Goal: Find contact information: Obtain details needed to contact an individual or organization

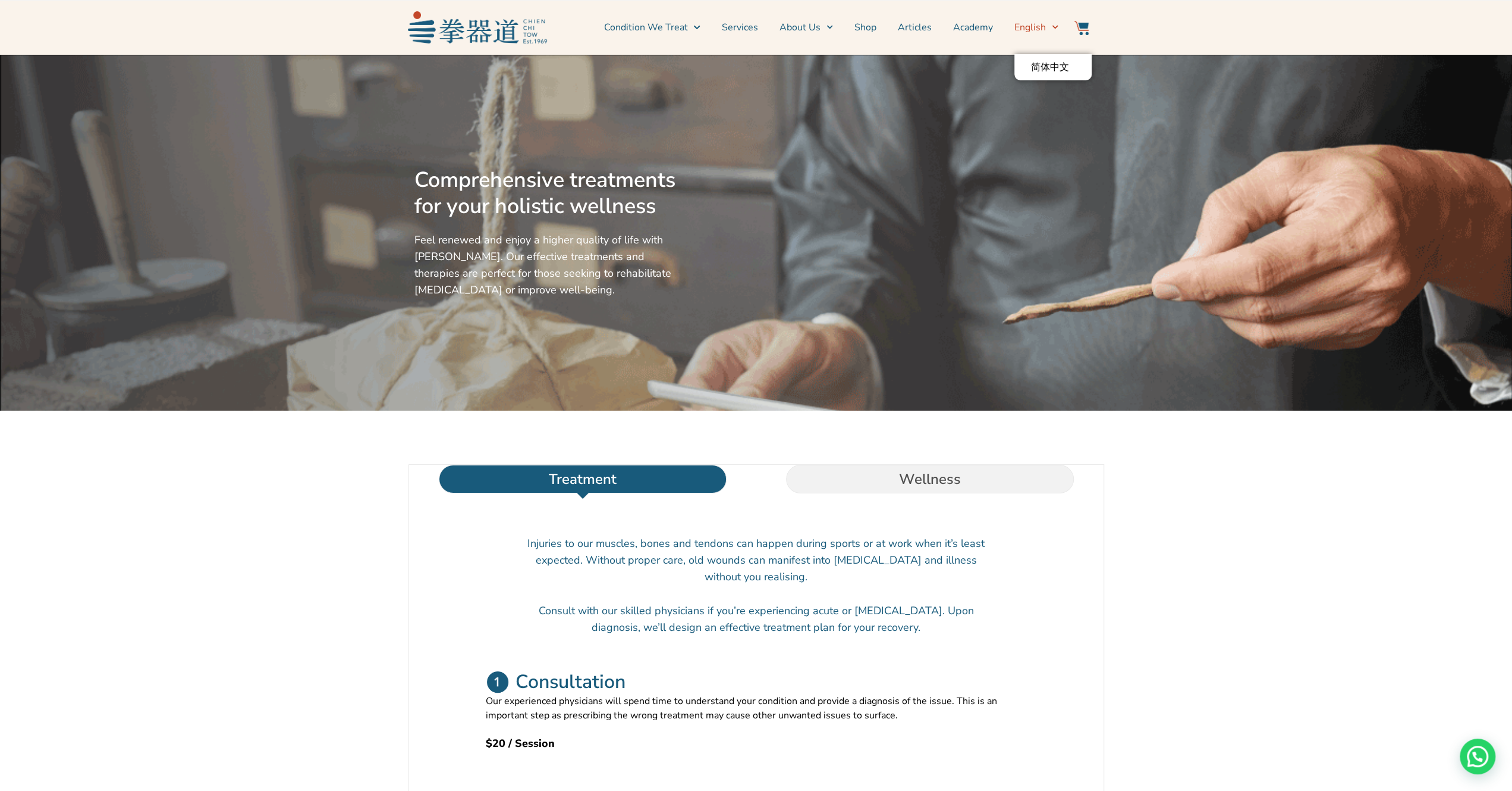
click at [1041, 32] on span "English" at bounding box center [1030, 27] width 32 height 14
click at [1046, 62] on div at bounding box center [895, 232] width 418 height 345
click at [1044, 32] on span "English" at bounding box center [1030, 27] width 32 height 14
click at [1054, 32] on span "Menu" at bounding box center [1052, 27] width 12 height 18
click at [1022, 22] on span "English" at bounding box center [1030, 27] width 32 height 14
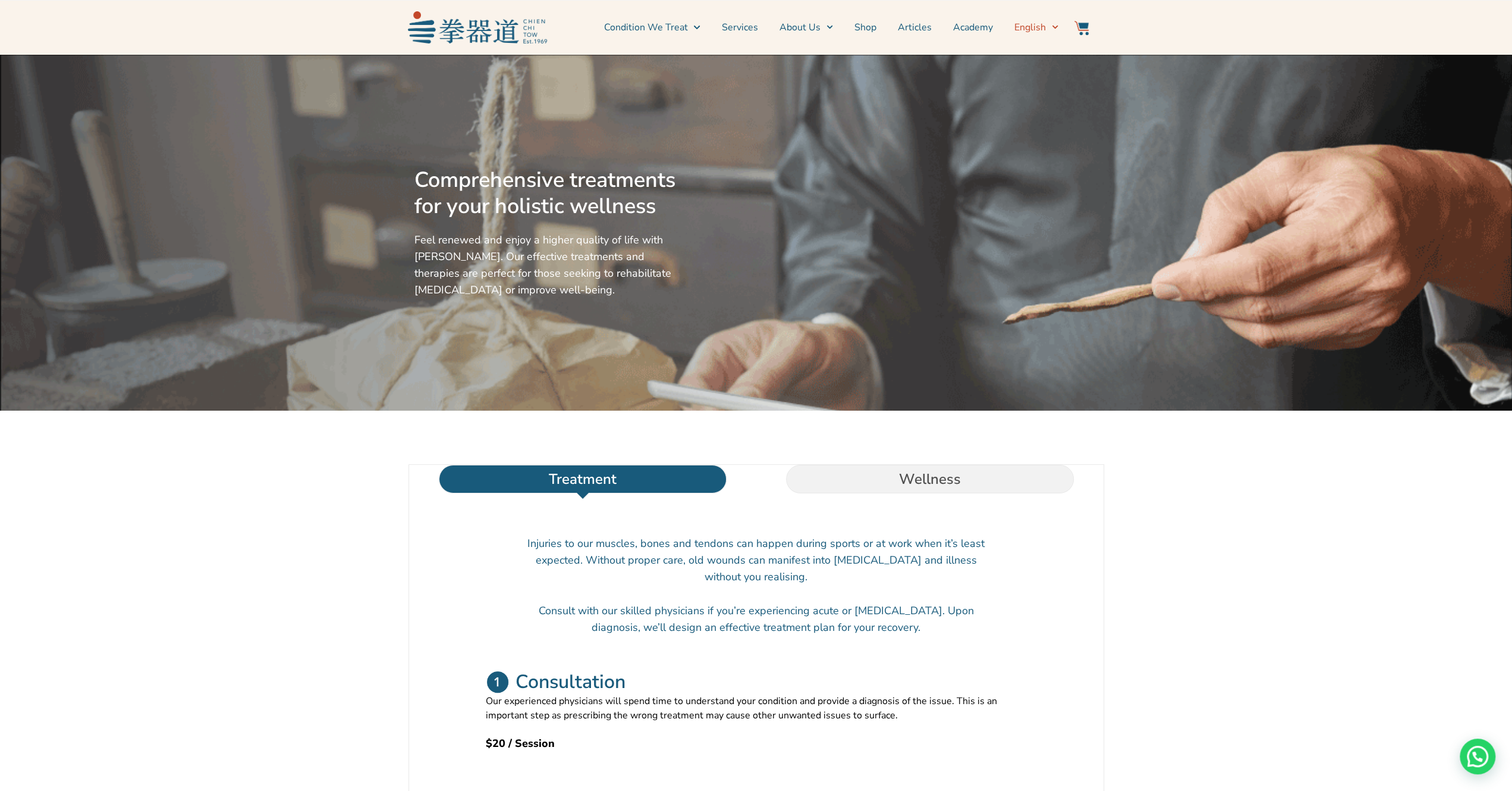
click at [1024, 23] on span "English" at bounding box center [1030, 27] width 32 height 14
click at [1041, 67] on span "简体中文" at bounding box center [1050, 67] width 38 height 12
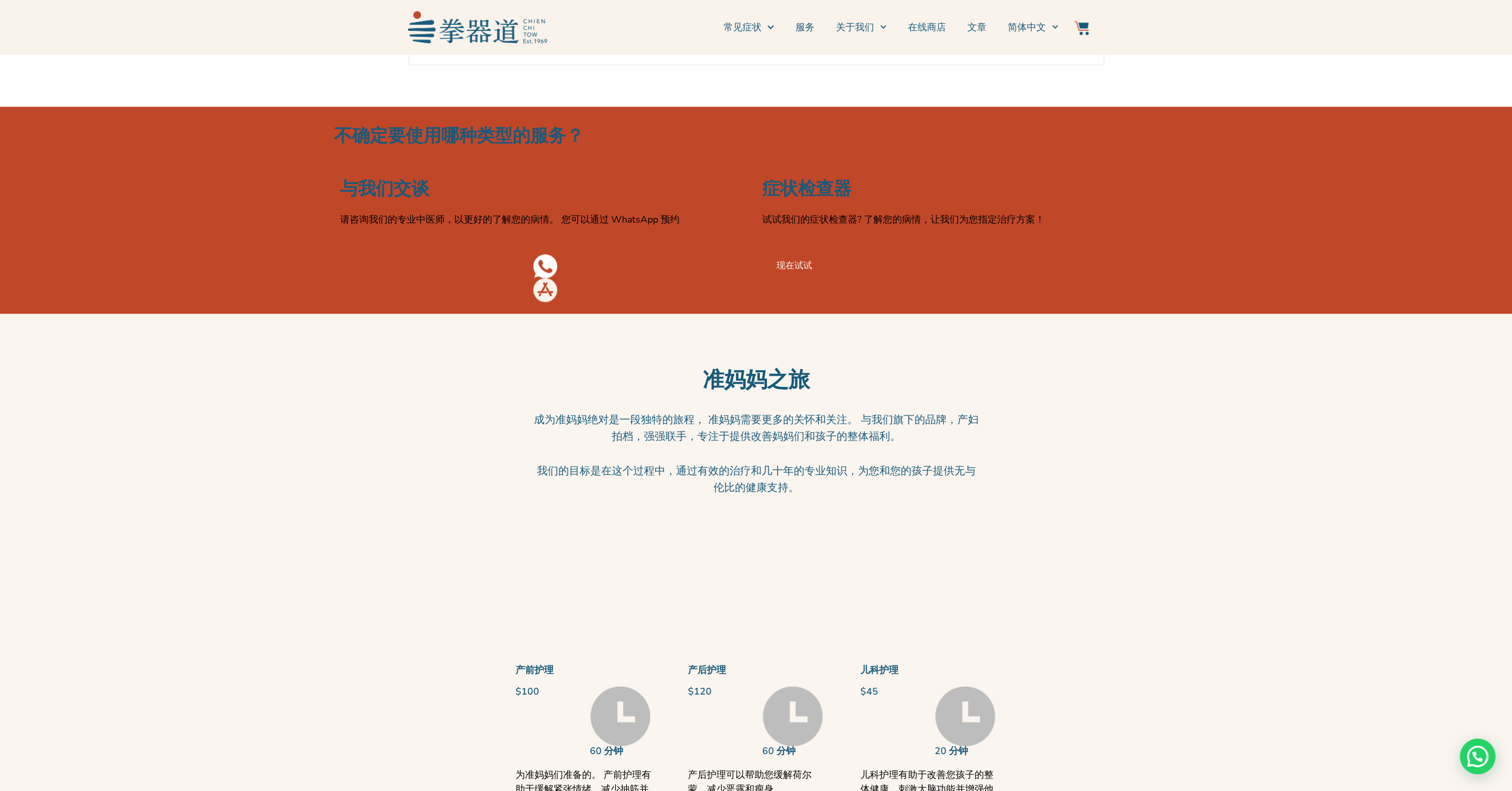
scroll to position [1794, 0]
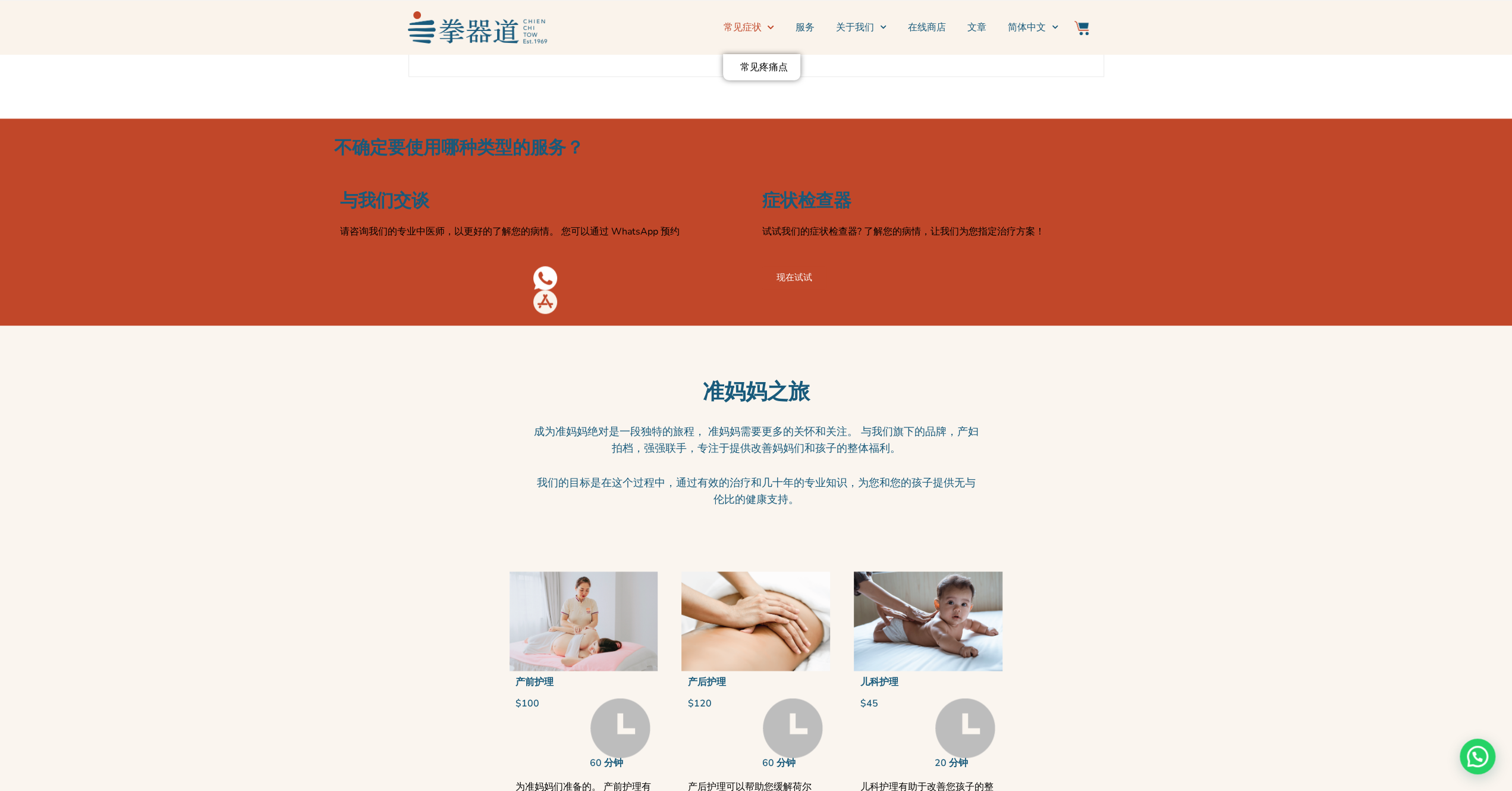
click at [760, 25] on link "常见症状" at bounding box center [748, 27] width 51 height 30
click at [760, 66] on link "常见疼痛点" at bounding box center [761, 67] width 77 height 26
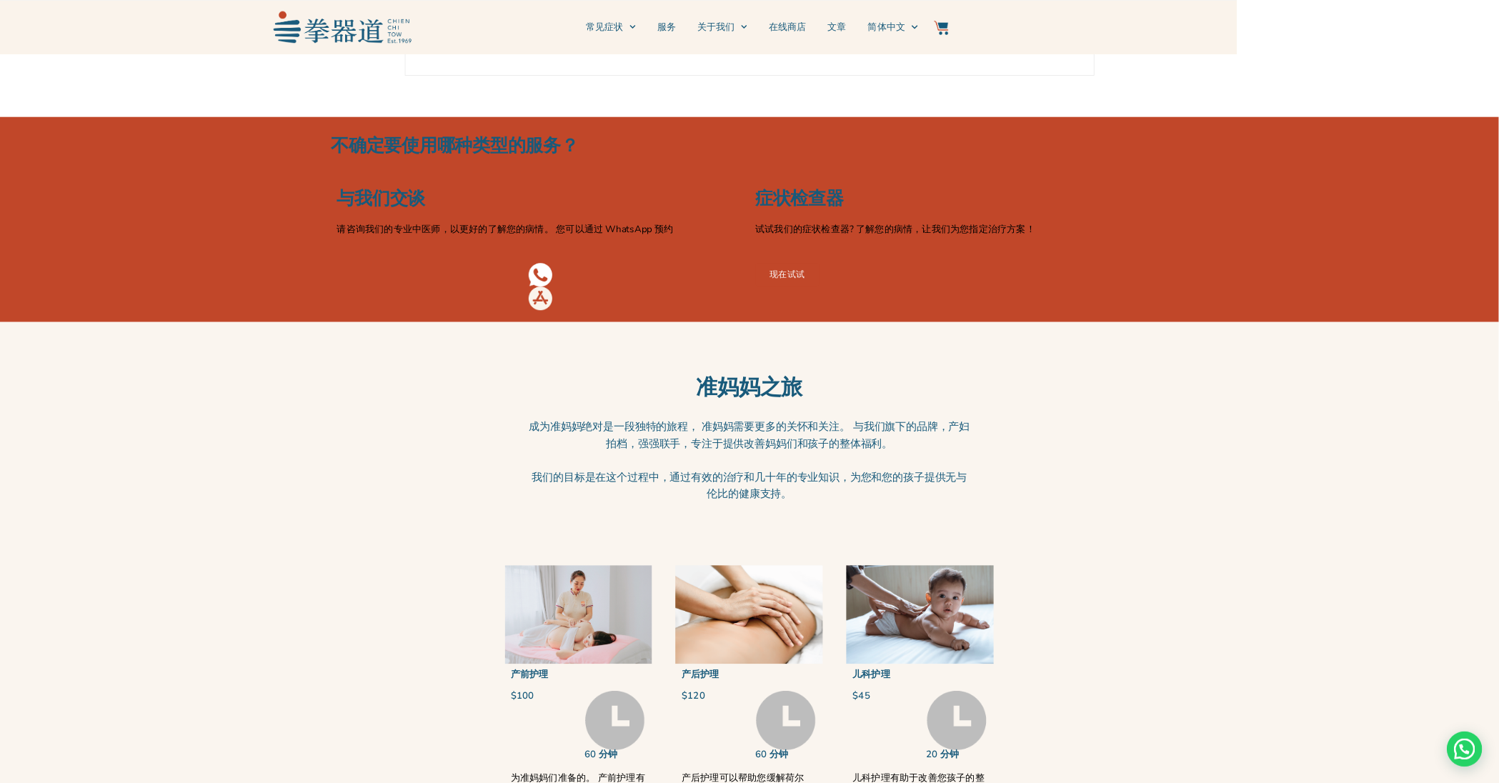
scroll to position [2154, 0]
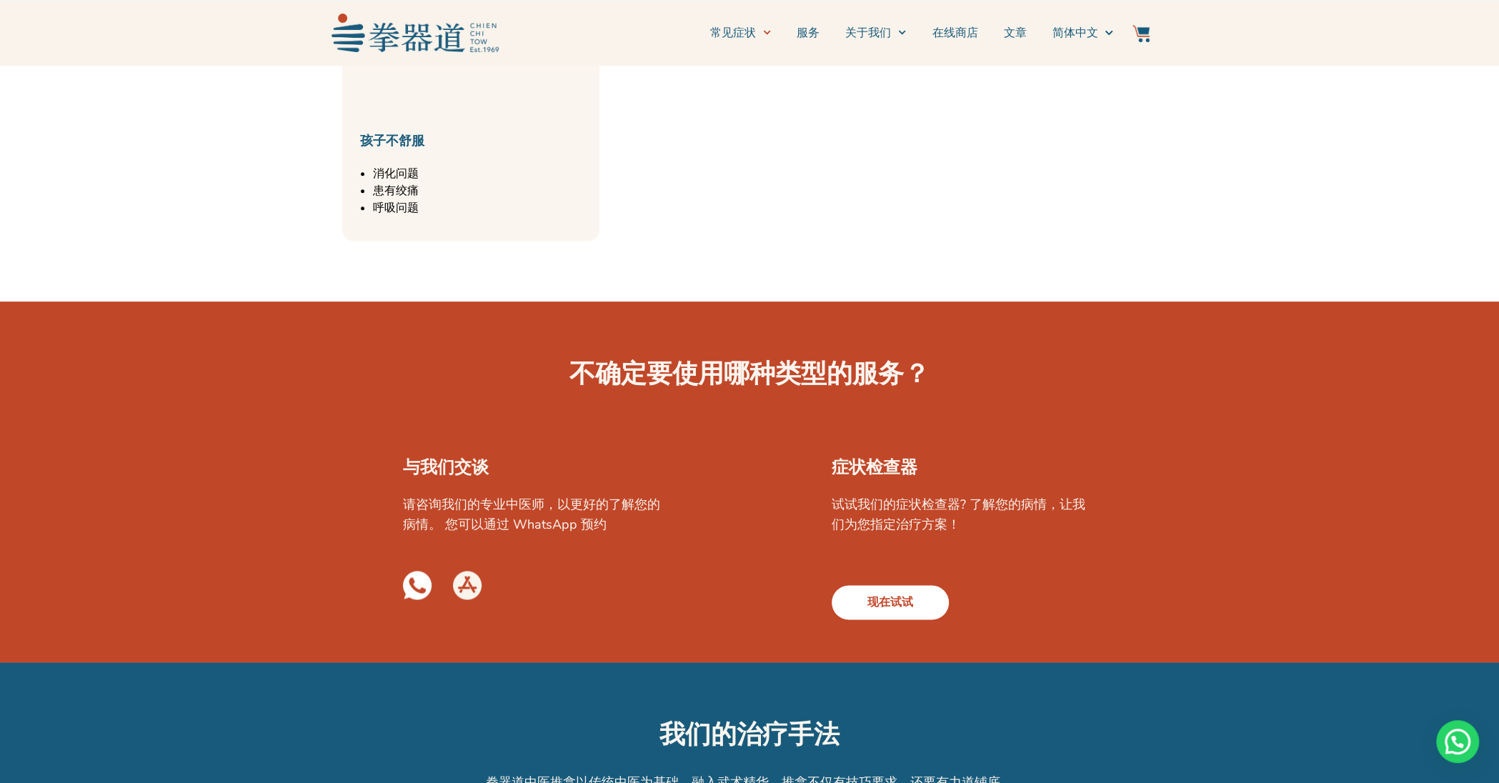
scroll to position [1886, 0]
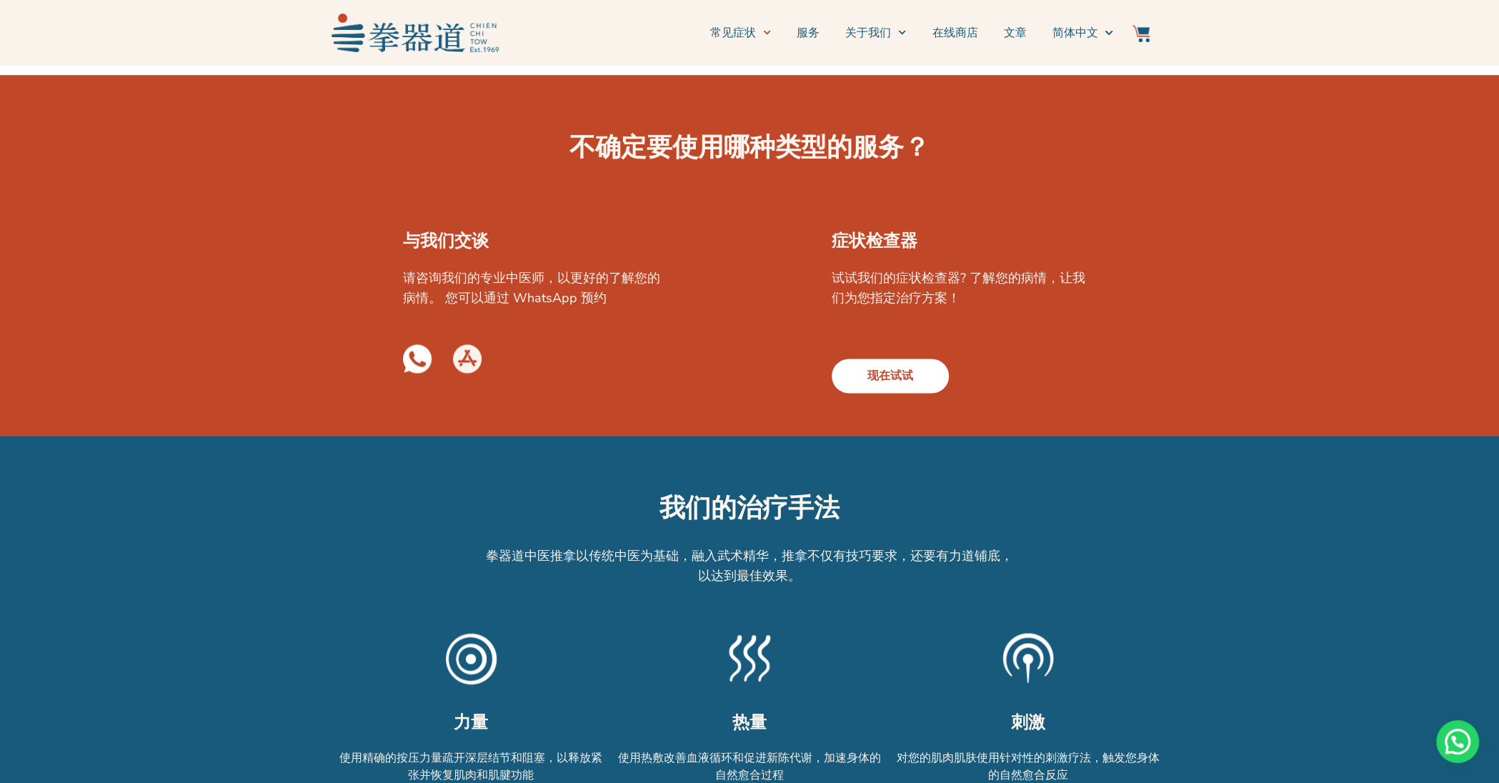
click at [917, 379] on link "现在试试" at bounding box center [890, 376] width 117 height 34
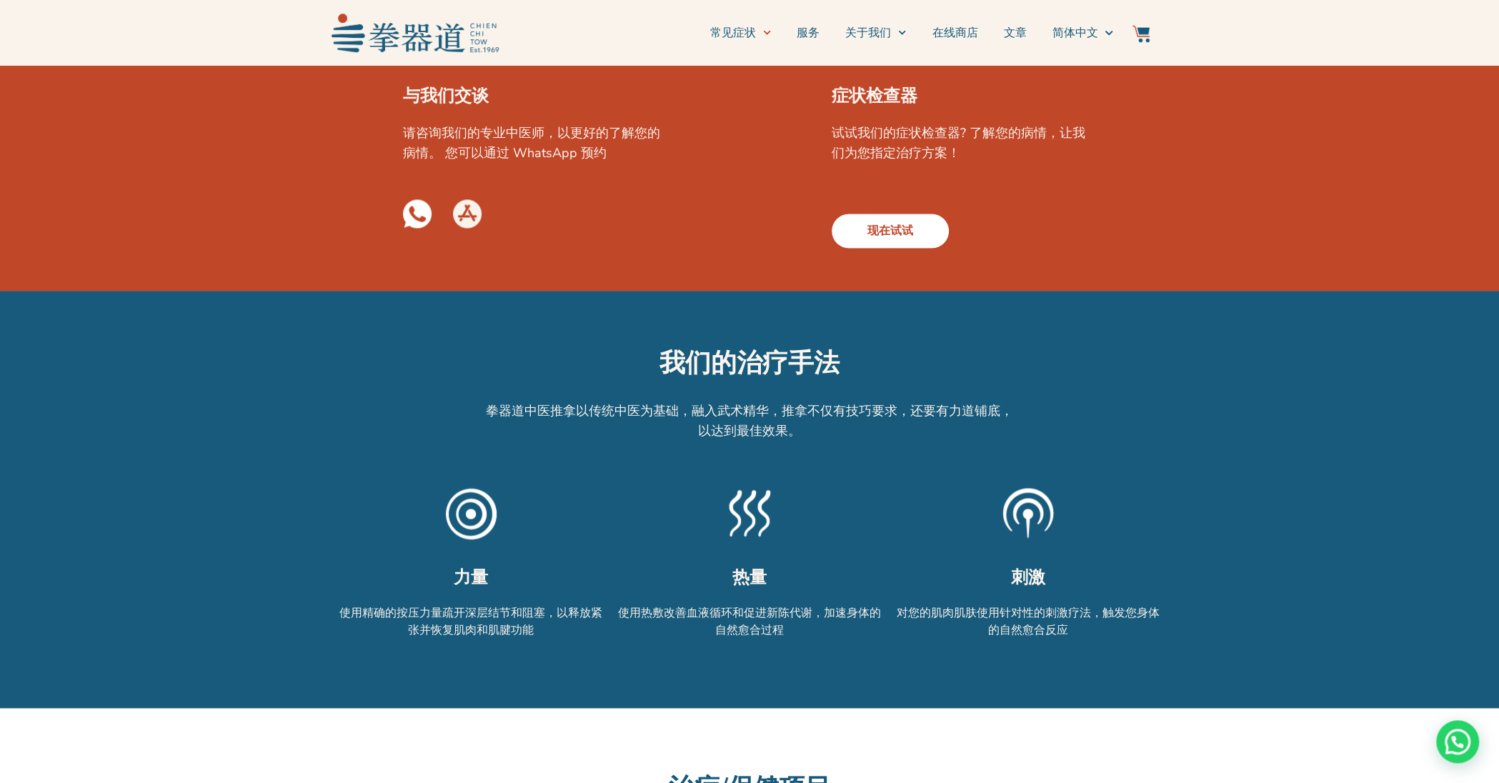
scroll to position [2037, 0]
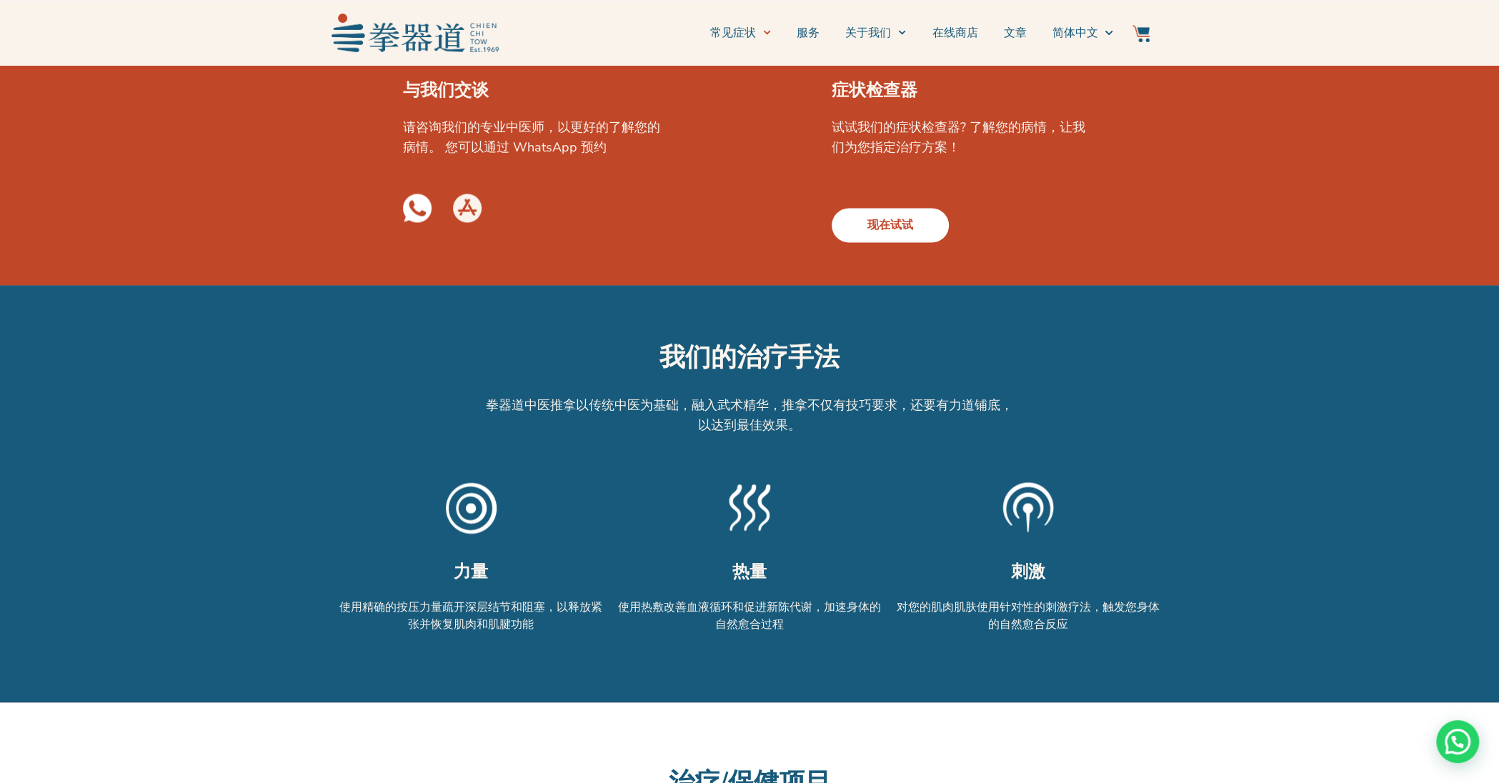
click at [403, 37] on img at bounding box center [415, 33] width 167 height 38
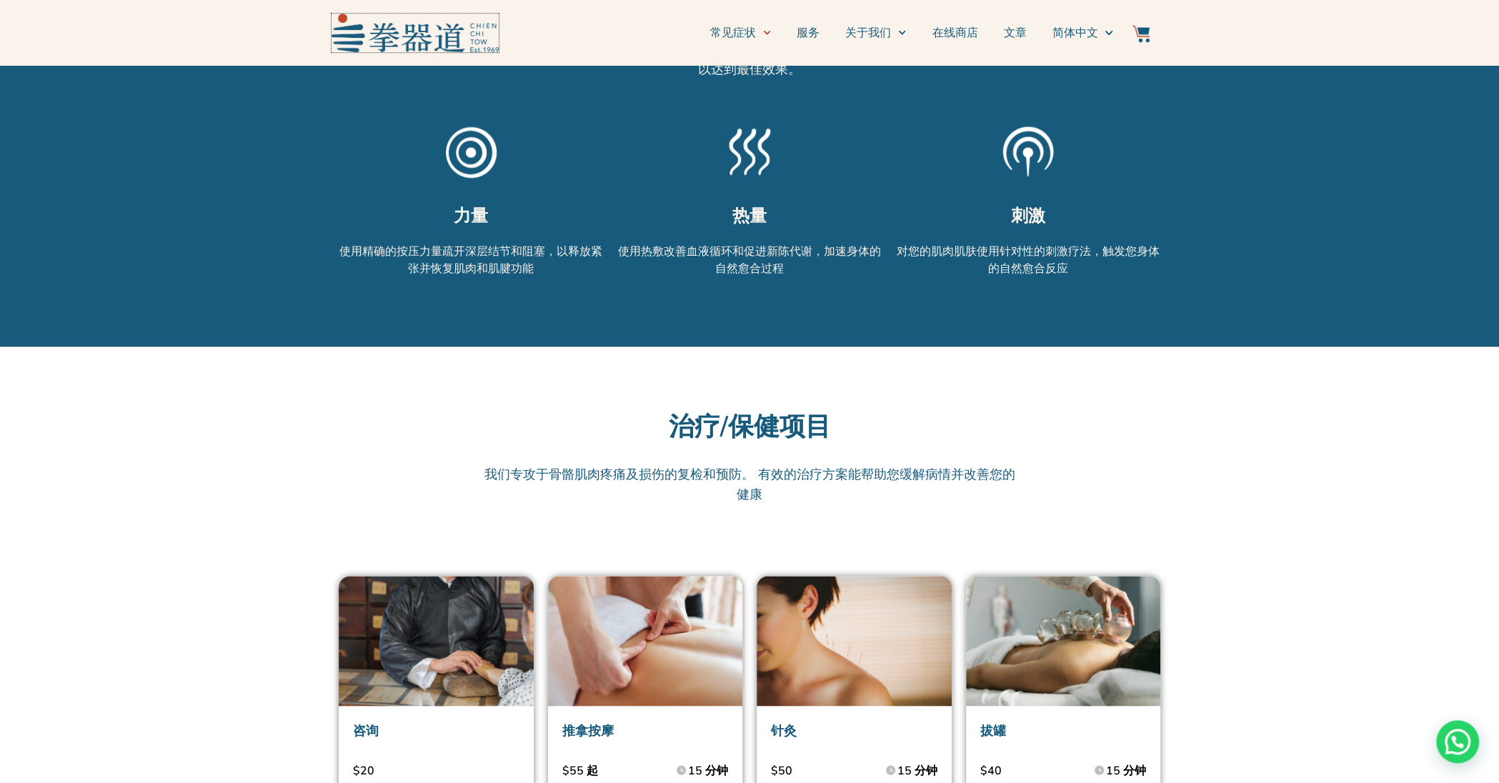
scroll to position [2414, 0]
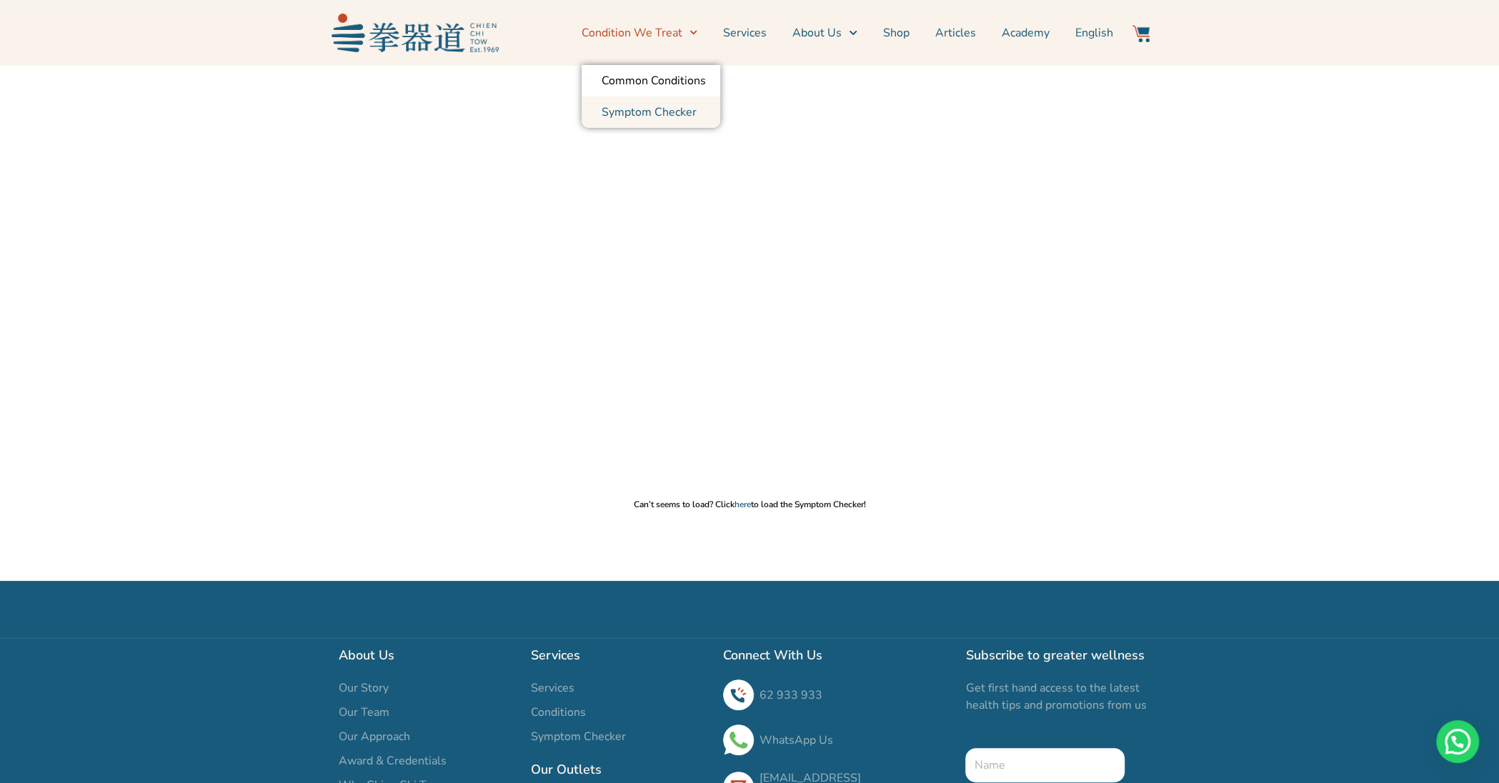
click at [658, 115] on link "Symptom Checker" at bounding box center [651, 111] width 139 height 31
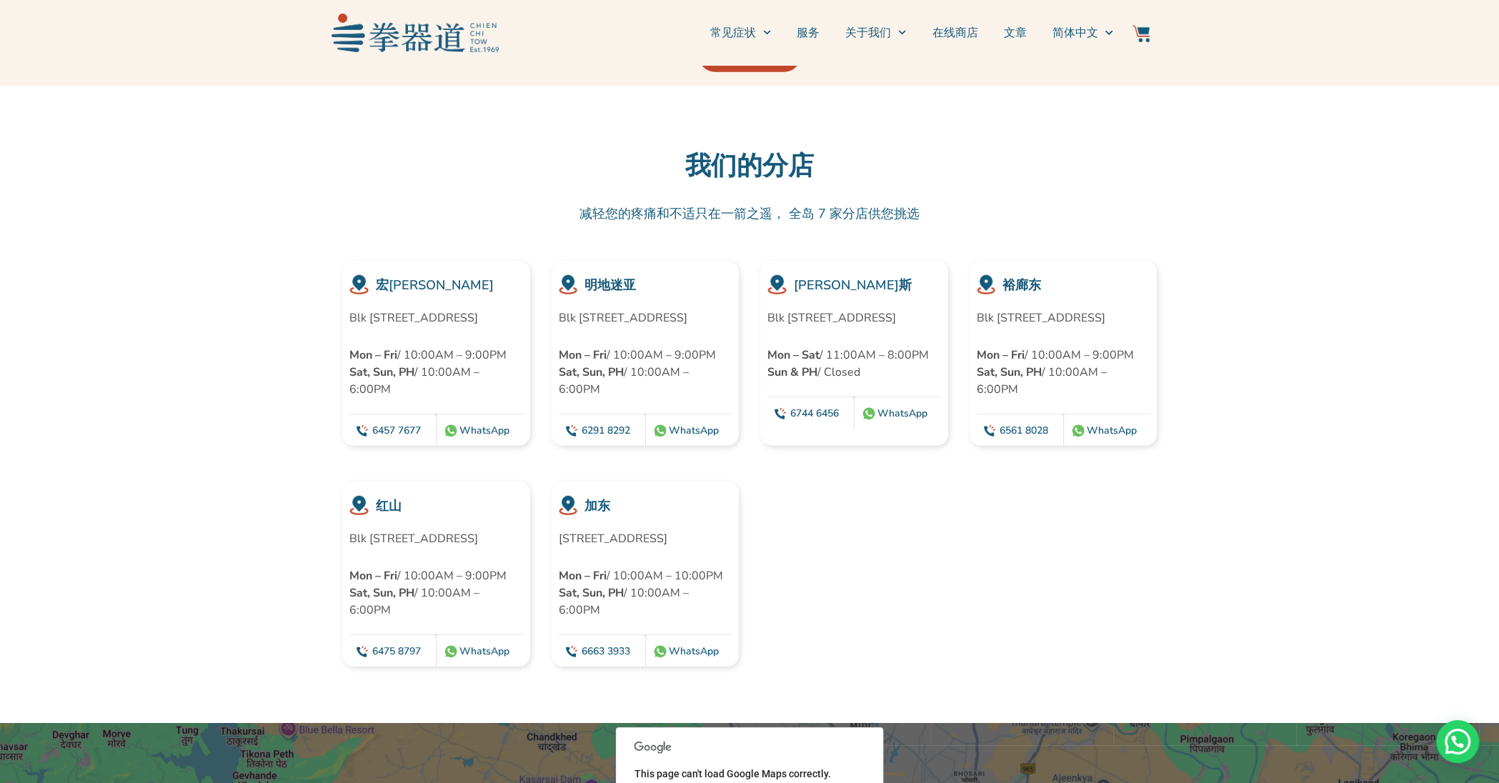
scroll to position [3546, 0]
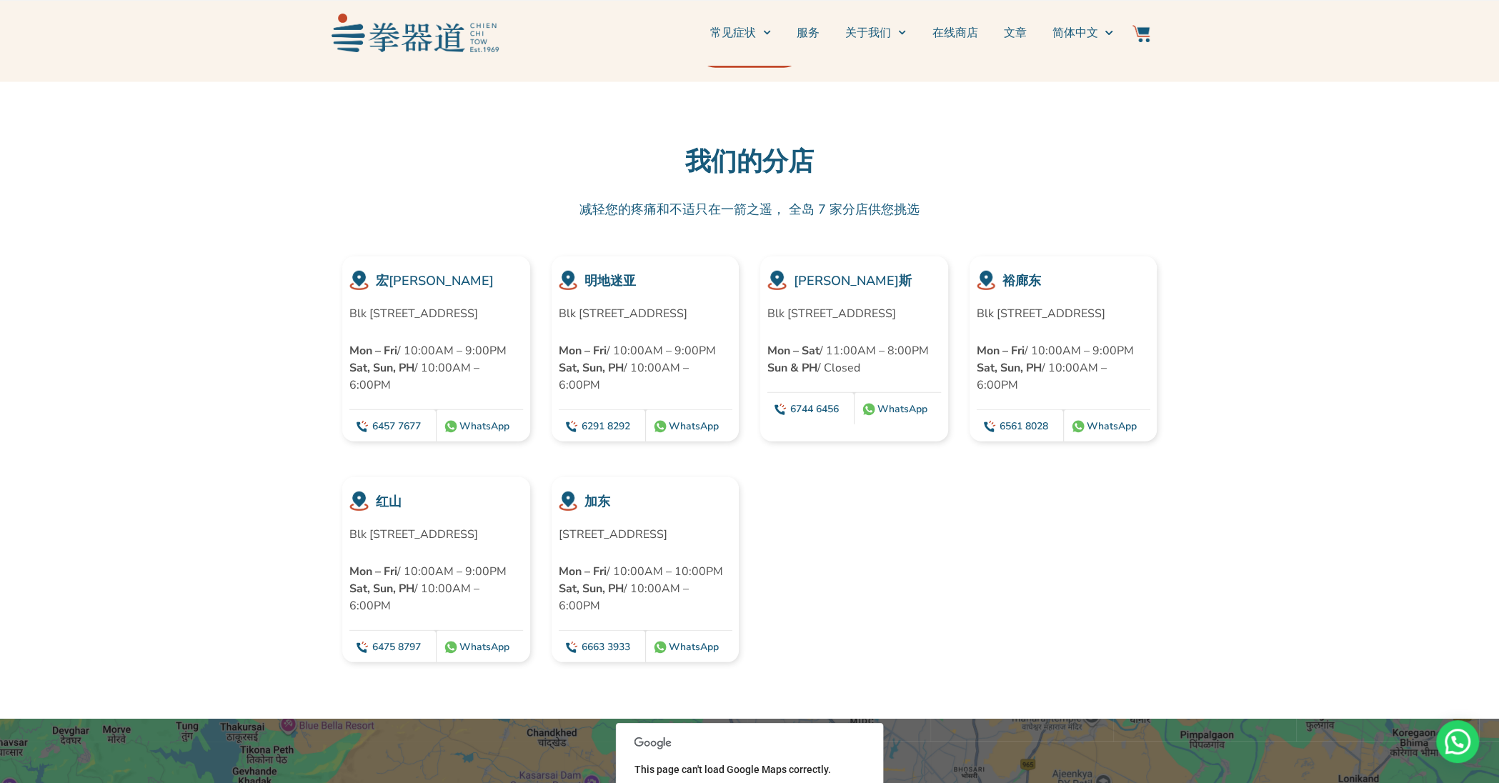
drag, startPoint x: 349, startPoint y: 331, endPoint x: 518, endPoint y: 350, distance: 170.4
click at [518, 350] on div "宏茂桥 Blk 452 Ang Mo Kio Avenue 10 #01-1783, Singapore 560452 Mon – Fri / 10:00AM…" at bounding box center [436, 349] width 188 height 185
click at [768, 322] on p "Blk 8 Eunos Crescent, #01-2679, Singapore 400008" at bounding box center [854, 313] width 174 height 17
drag, startPoint x: 767, startPoint y: 331, endPoint x: 930, endPoint y: 347, distance: 163.0
click at [930, 322] on p "Blk 8 Eunos Crescent, #01-2679, Singapore 400008" at bounding box center [854, 313] width 174 height 17
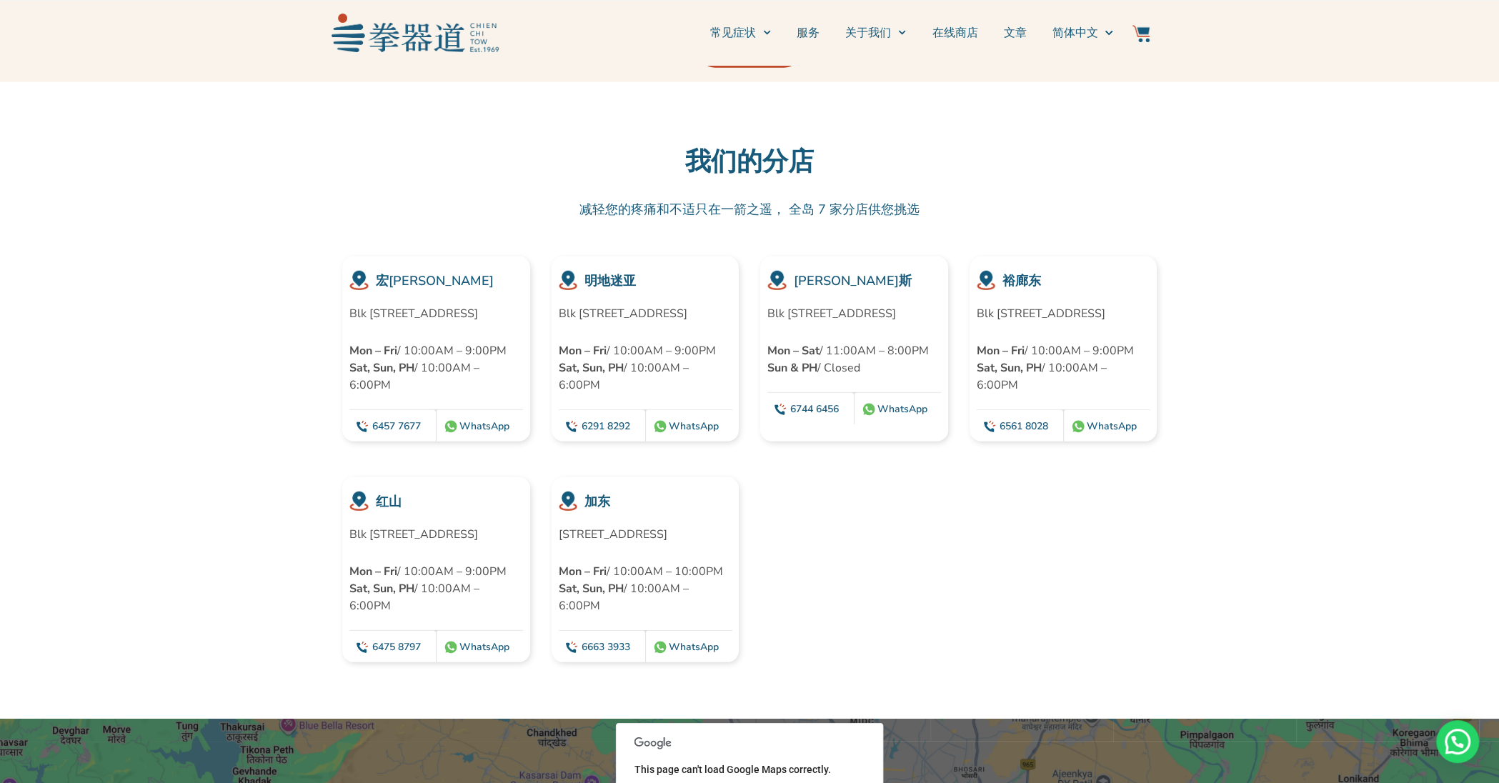
copy p "Blk 8 Eunos Crescent, #01-2679, Singapore 400008"
drag, startPoint x: 559, startPoint y: 587, endPoint x: 693, endPoint y: 603, distance: 134.6
click at [693, 543] on p "192 – 196 Tanjong Katong Road, Singapore 436995" at bounding box center [646, 534] width 174 height 17
copy p "192 – 196 Tanjong Katong Road, Singapore 436995"
click at [1027, 604] on div at bounding box center [1063, 569] width 209 height 185
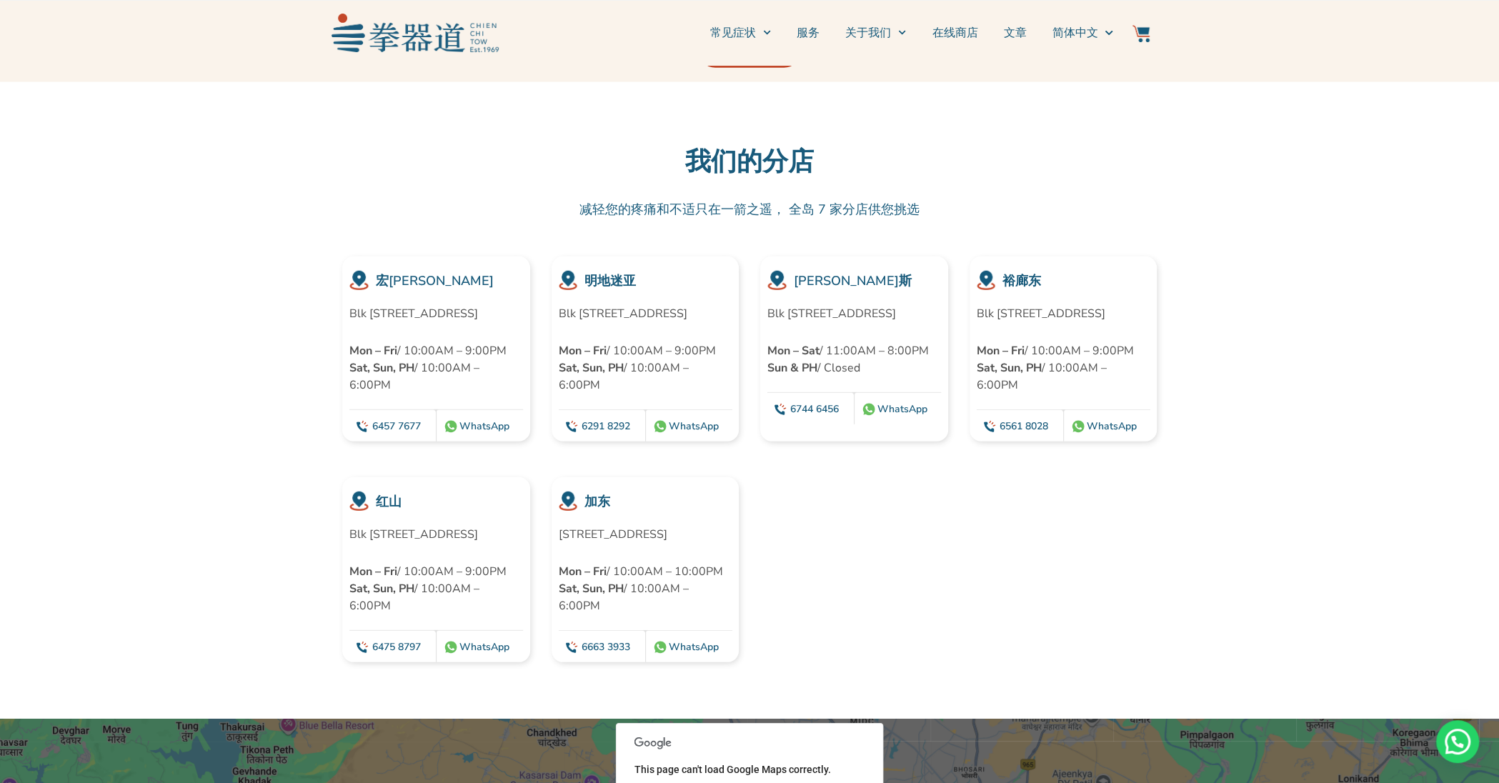
drag, startPoint x: 559, startPoint y: 332, endPoint x: 696, endPoint y: 364, distance: 140.2
click at [698, 322] on p "Blk 44 Bendemeer Road #01-1454-1462, Singapore 330044" at bounding box center [646, 313] width 174 height 17
copy p "Blk 44 Bendemeer Road #01-1454-1462, Singapore 330044"
click at [947, 33] on link "在线商店" at bounding box center [955, 33] width 46 height 36
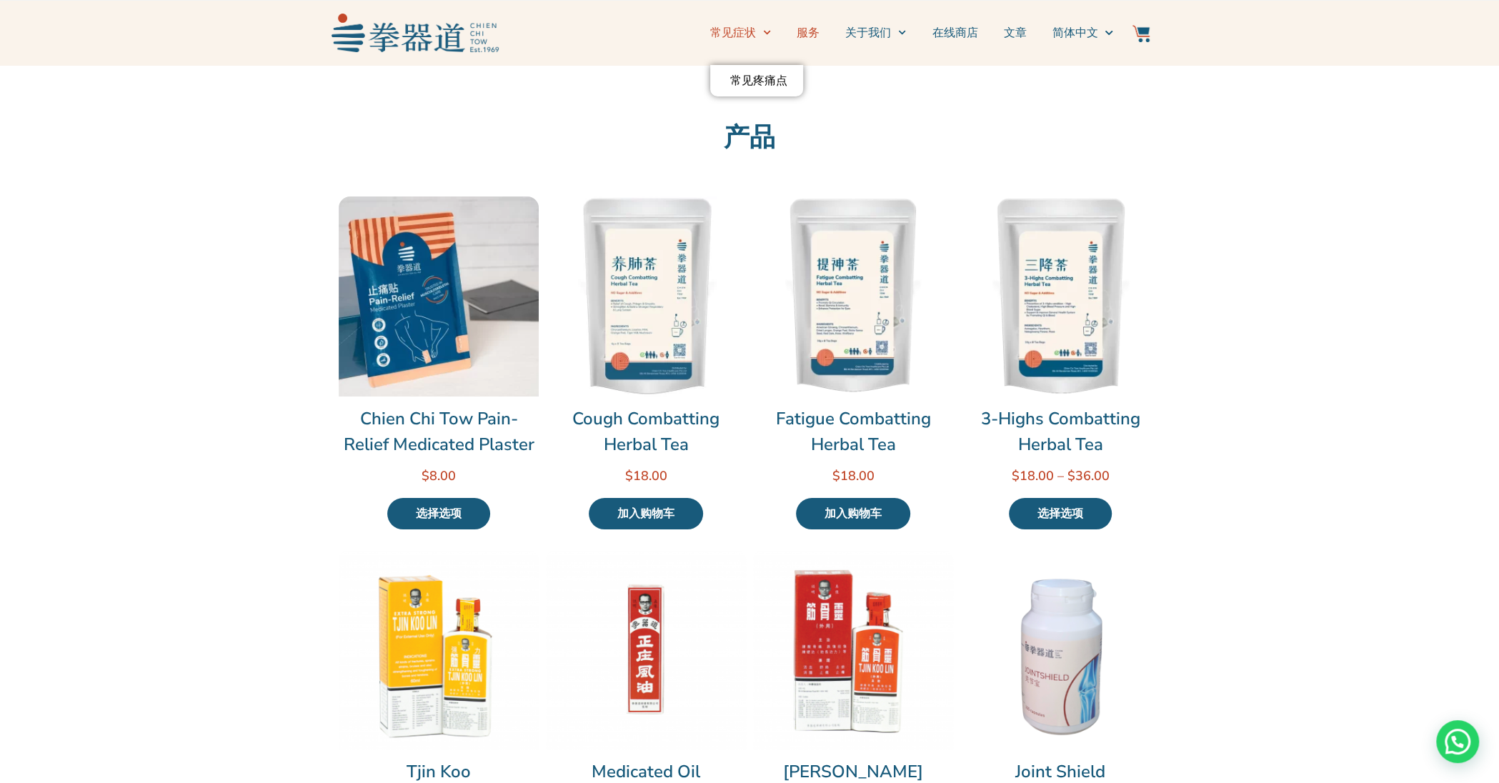
click at [807, 34] on link "服务" at bounding box center [808, 33] width 23 height 36
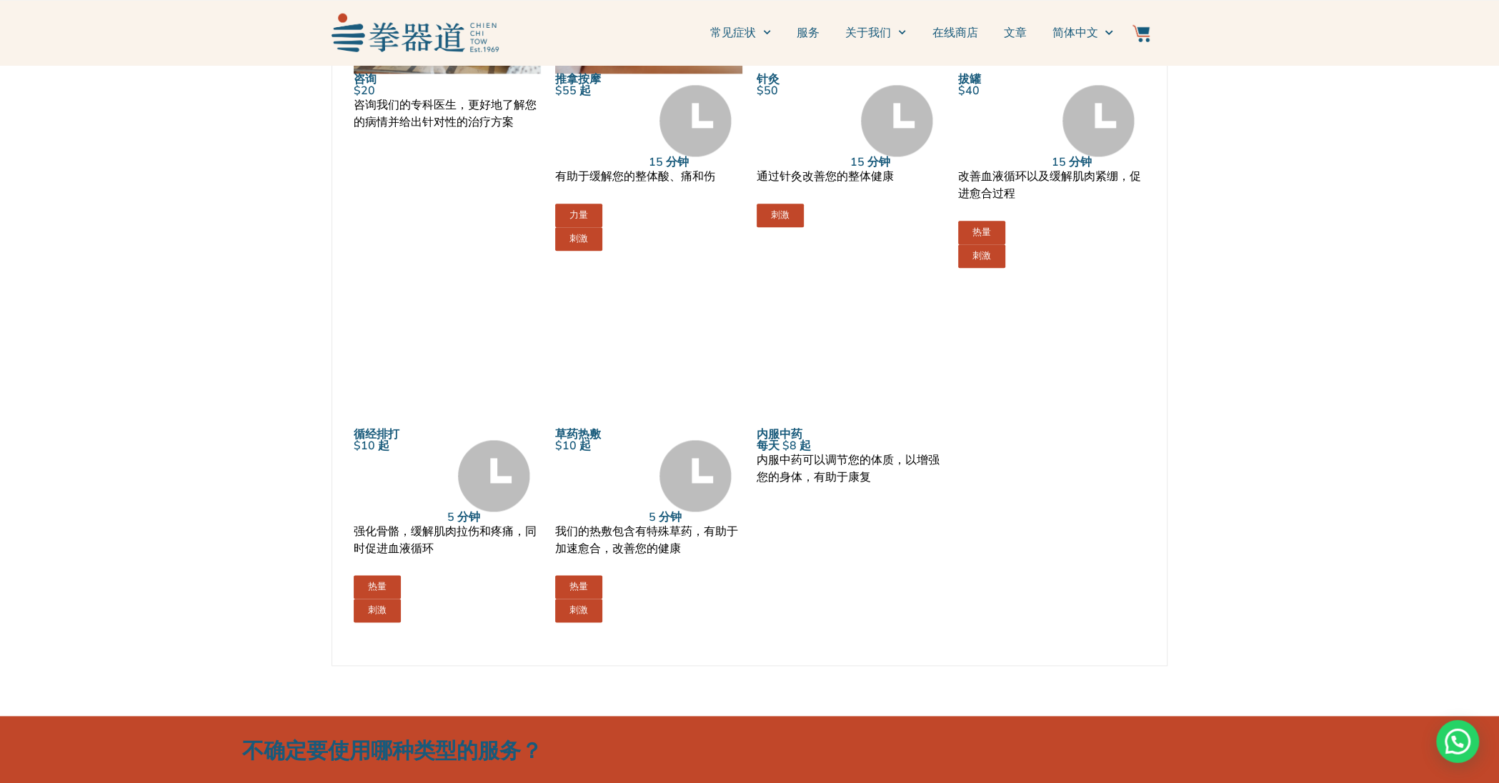
scroll to position [1584, 0]
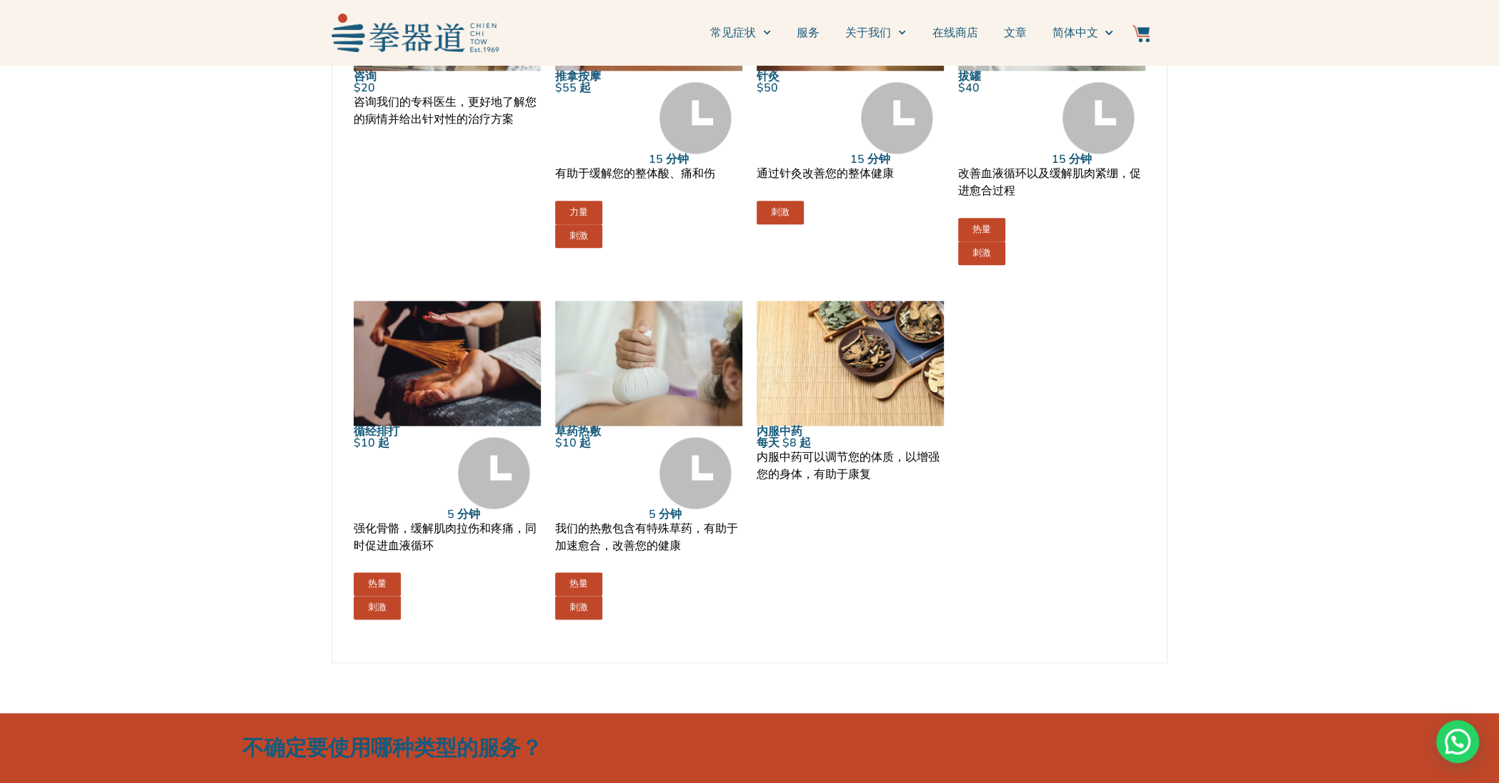
click at [468, 388] on img at bounding box center [447, 363] width 187 height 125
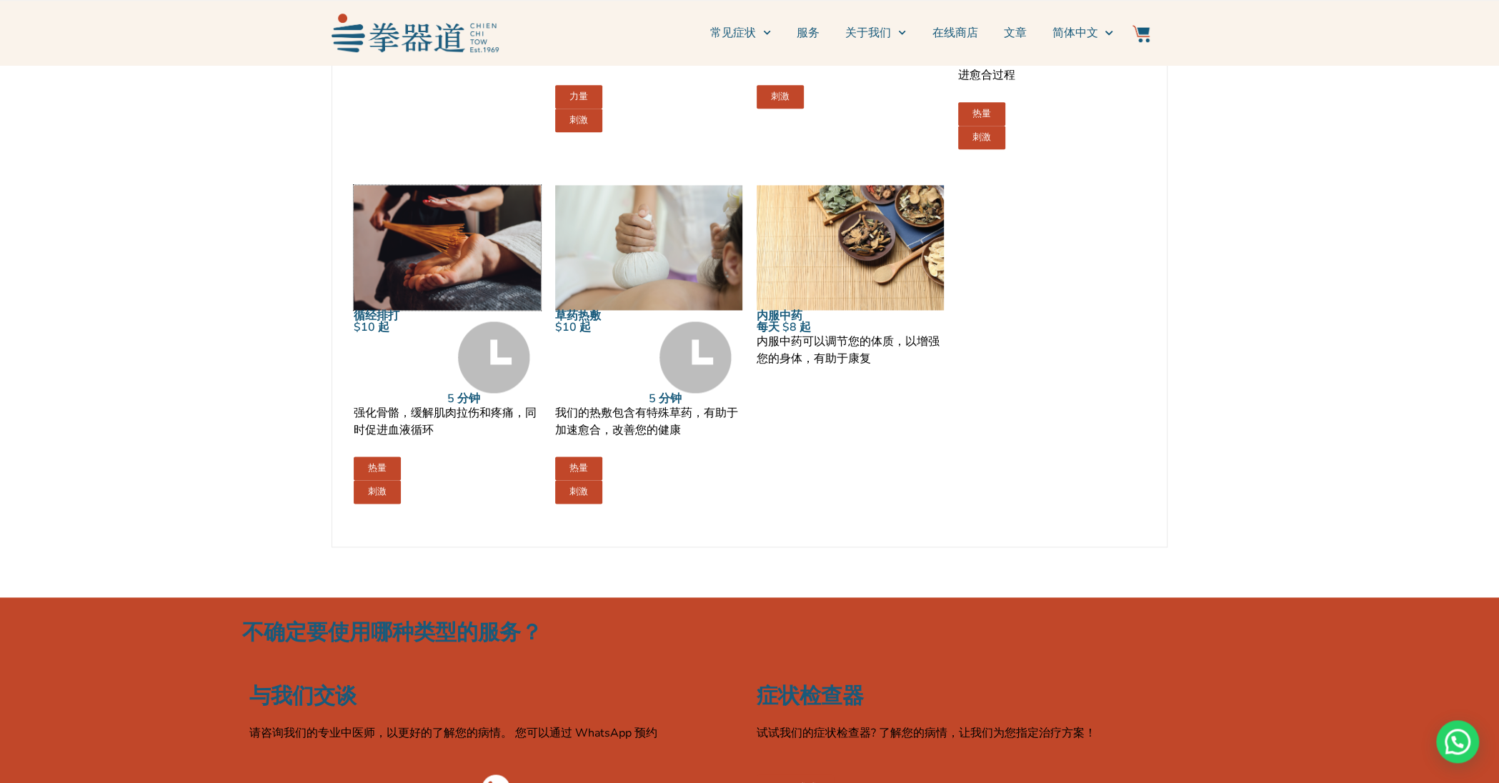
scroll to position [1886, 0]
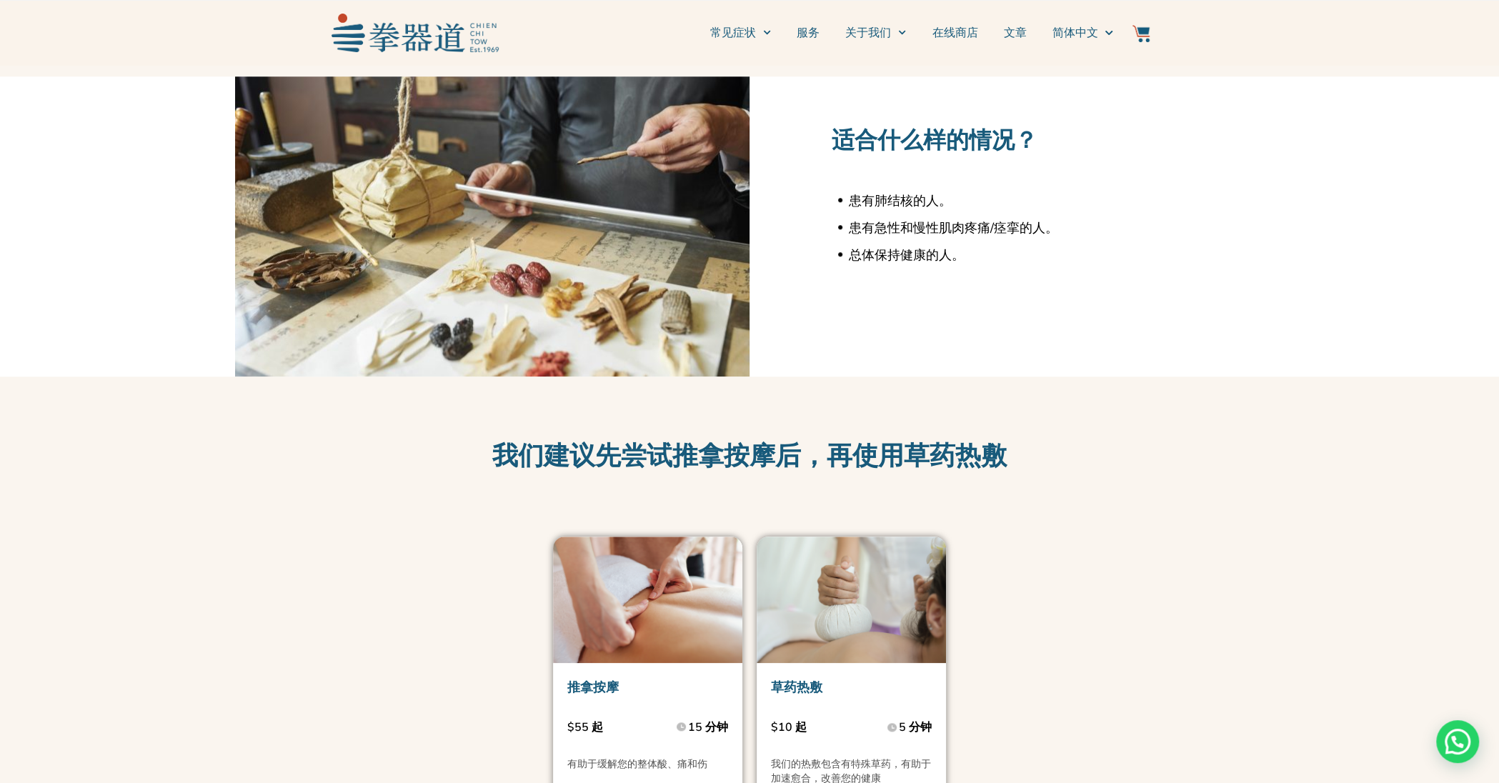
scroll to position [1584, 0]
